Goal: Task Accomplishment & Management: Manage account settings

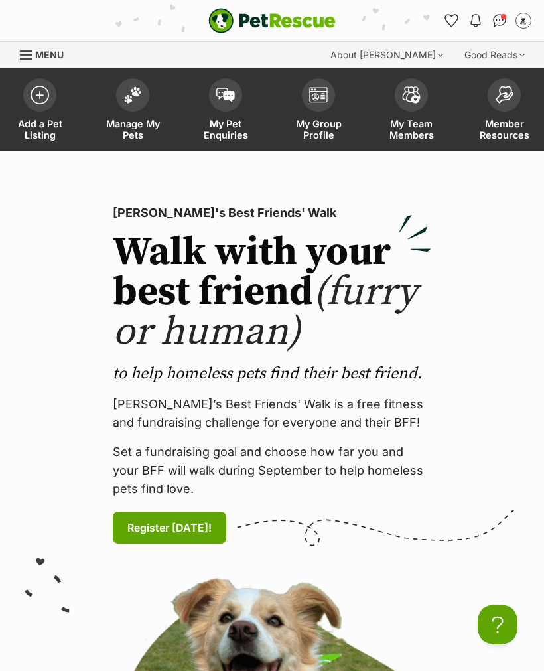
click at [135, 121] on span "Manage My Pets" at bounding box center [133, 129] width 60 height 23
click at [134, 139] on span "Manage My Pets" at bounding box center [133, 129] width 60 height 23
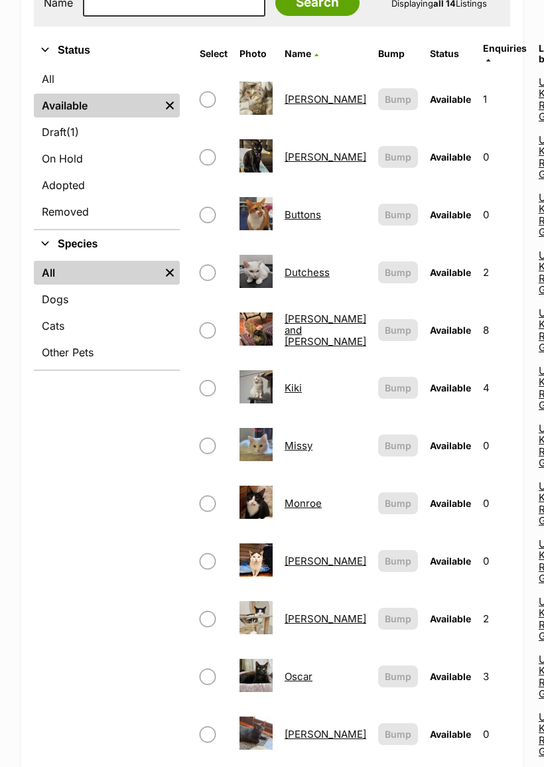
scroll to position [294, 0]
click at [308, 315] on link "George and Mimi" at bounding box center [326, 330] width 82 height 36
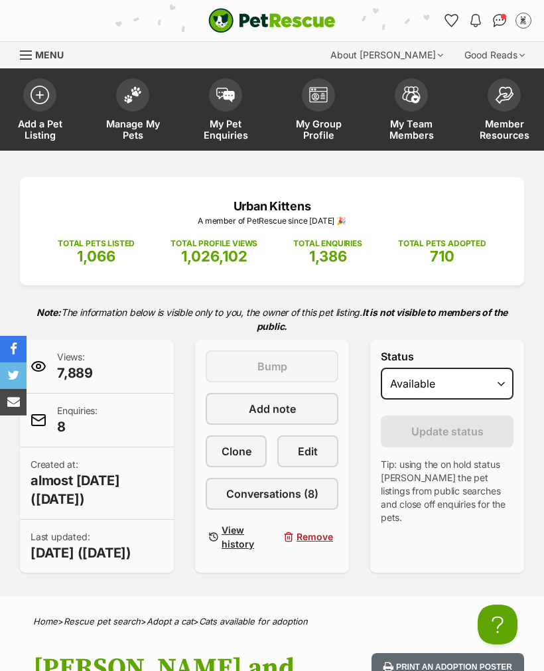
click at [234, 451] on span "Clone" at bounding box center [237, 451] width 30 height 16
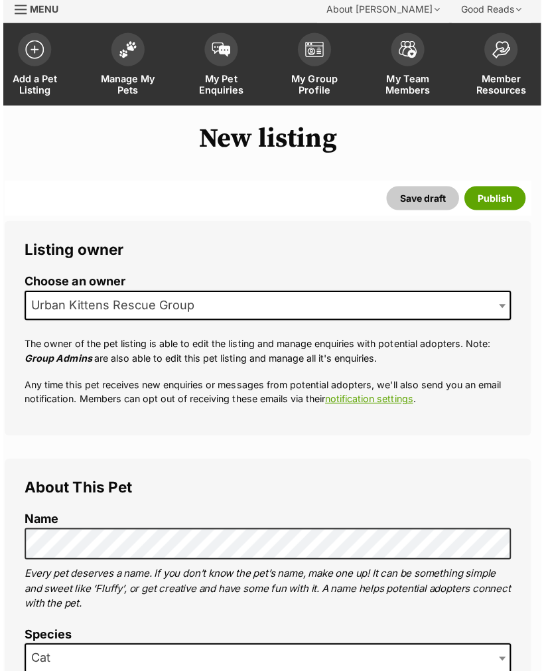
scroll to position [35, 0]
